Goal: Task Accomplishment & Management: Complete application form

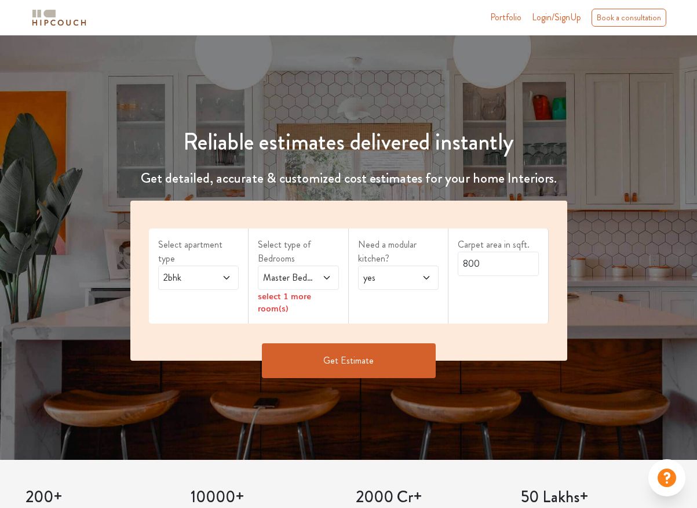
scroll to position [70, 0]
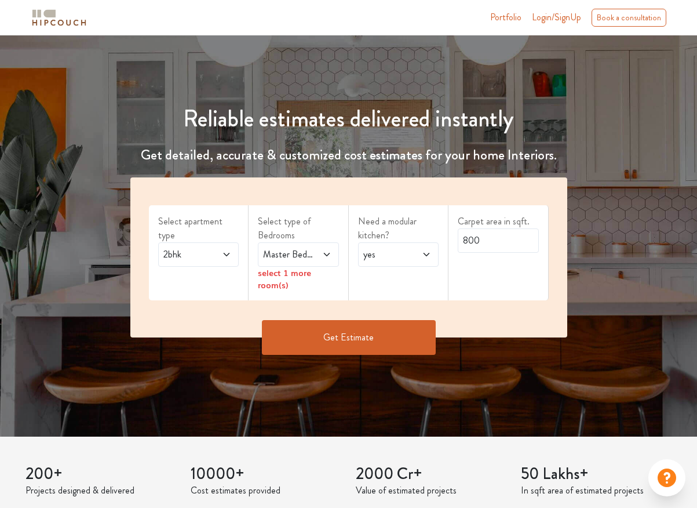
click at [222, 250] on icon at bounding box center [226, 254] width 9 height 9
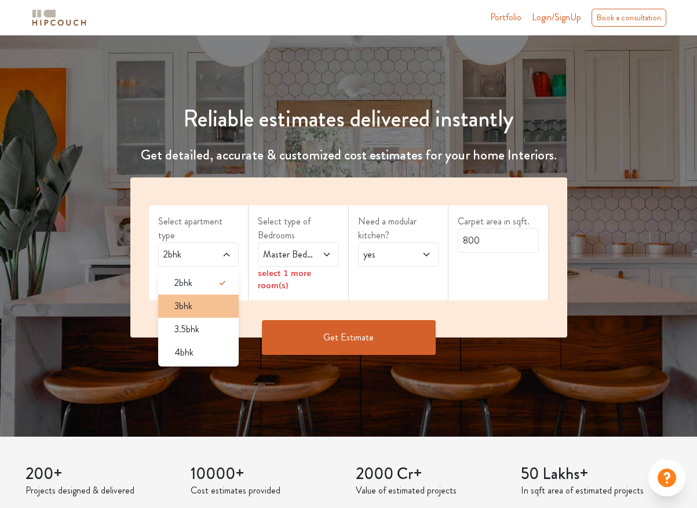
click at [216, 299] on div "3bhk" at bounding box center [202, 306] width 74 height 14
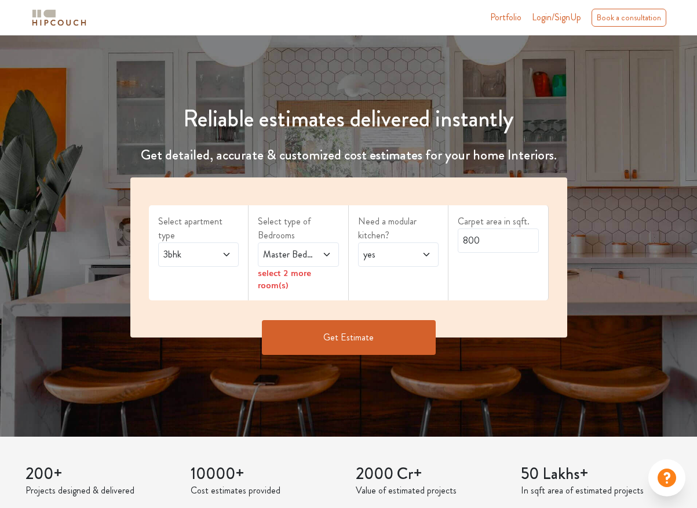
click at [318, 243] on div "Master Bedroom" at bounding box center [298, 254] width 81 height 24
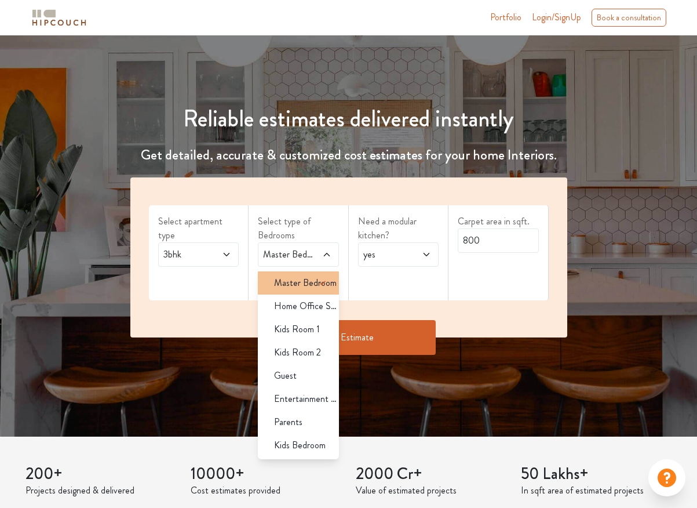
click at [321, 282] on icon at bounding box center [323, 283] width 14 height 14
click at [277, 286] on span "Master Bedroom" at bounding box center [305, 283] width 63 height 14
click at [455, 285] on div "Carpet area in sqft. 800" at bounding box center [499, 252] width 100 height 95
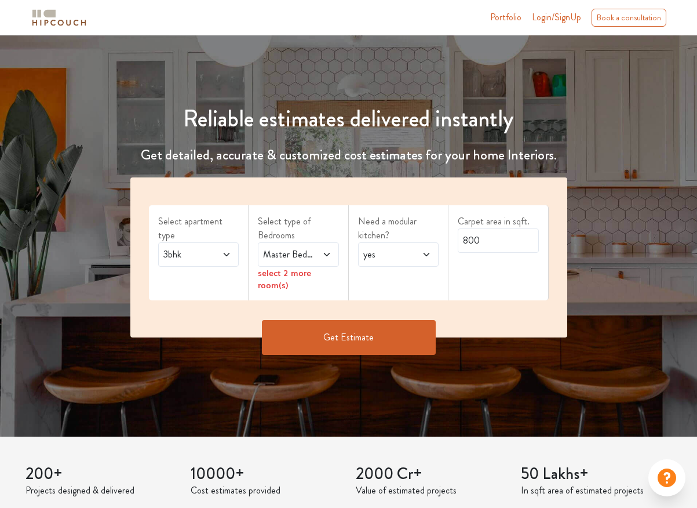
click at [419, 263] on div "yes" at bounding box center [398, 254] width 81 height 24
click at [492, 249] on input "800" at bounding box center [498, 240] width 81 height 24
click at [493, 240] on input "800" at bounding box center [498, 240] width 81 height 24
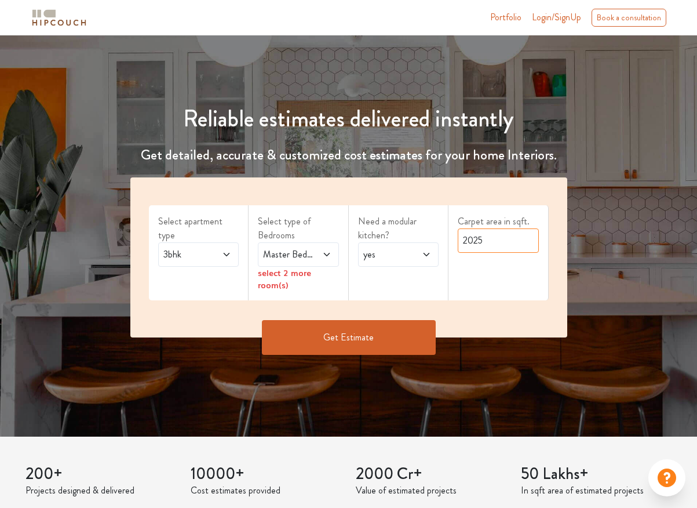
type input "2025"
click at [492, 277] on div "Carpet area in sqft. 2025" at bounding box center [499, 252] width 100 height 95
click at [326, 250] on icon at bounding box center [326, 254] width 9 height 9
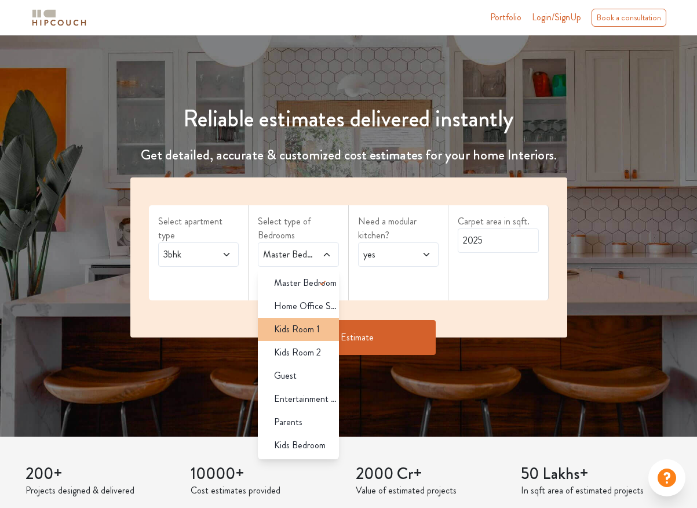
click at [319, 326] on div "Kids Room 1" at bounding box center [302, 329] width 74 height 14
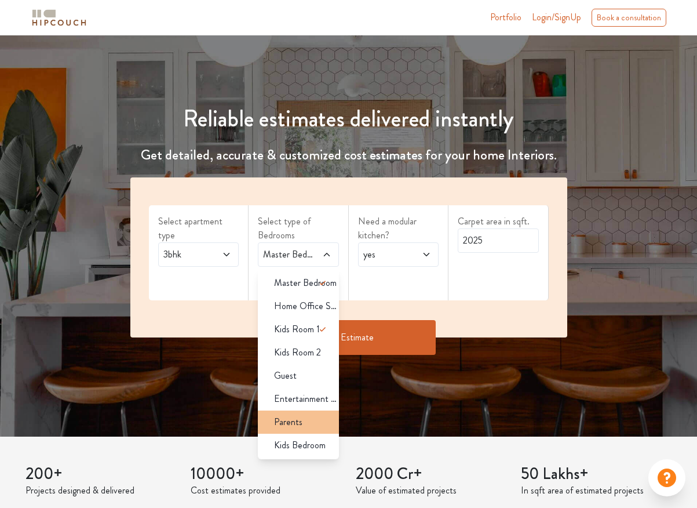
click at [312, 425] on div "Parents" at bounding box center [302, 422] width 74 height 14
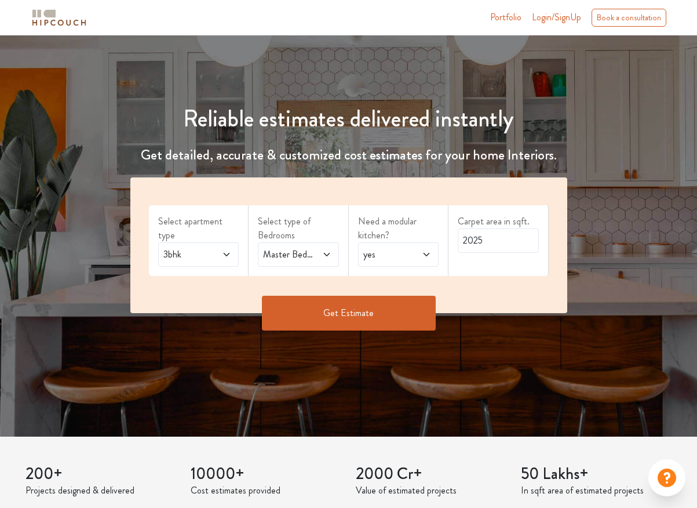
click at [318, 250] on span at bounding box center [322, 255] width 17 height 14
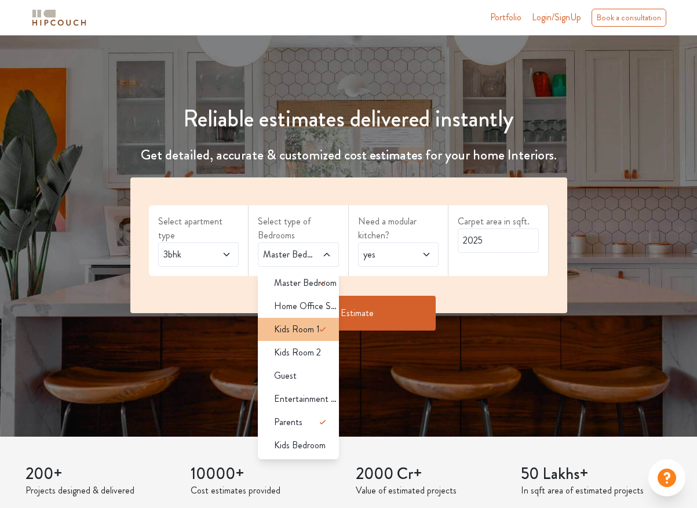
click at [317, 329] on icon at bounding box center [323, 329] width 14 height 14
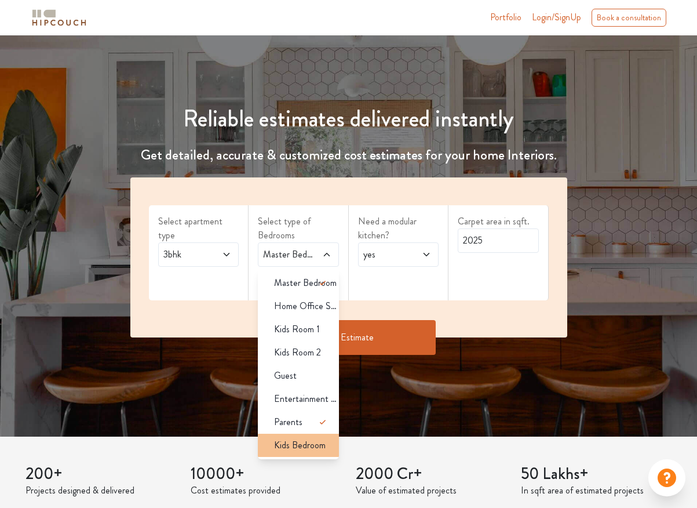
click at [315, 447] on span "Kids Bedroom" at bounding box center [300, 445] width 52 height 14
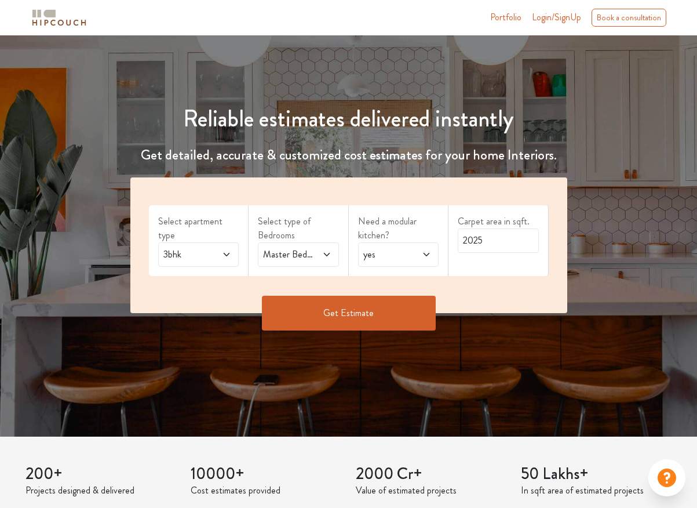
click at [371, 322] on button "Get Estimate" at bounding box center [349, 313] width 174 height 35
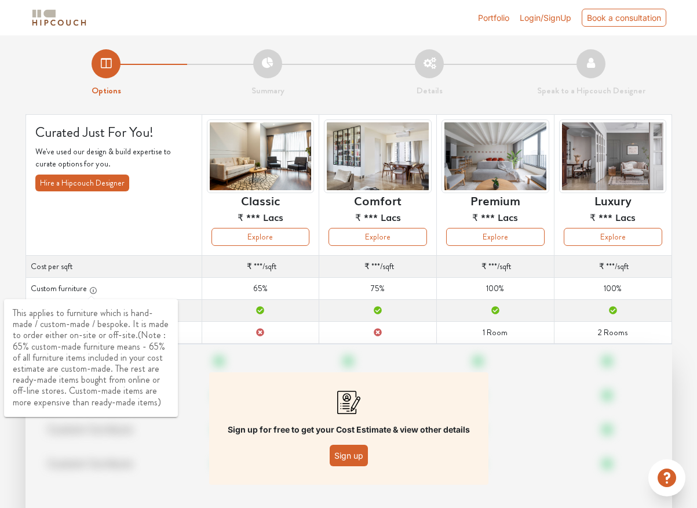
click at [89, 288] on icon "button" at bounding box center [93, 290] width 8 height 8
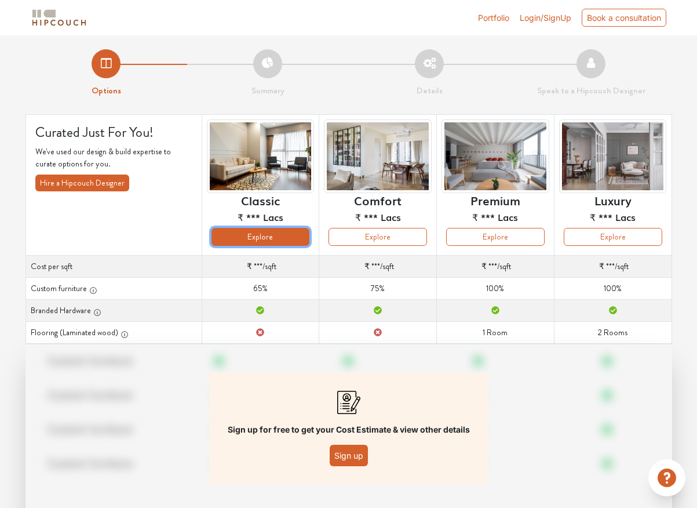
click at [268, 242] on button "Explore" at bounding box center [261, 237] width 99 height 18
